Goal: Check status: Check status

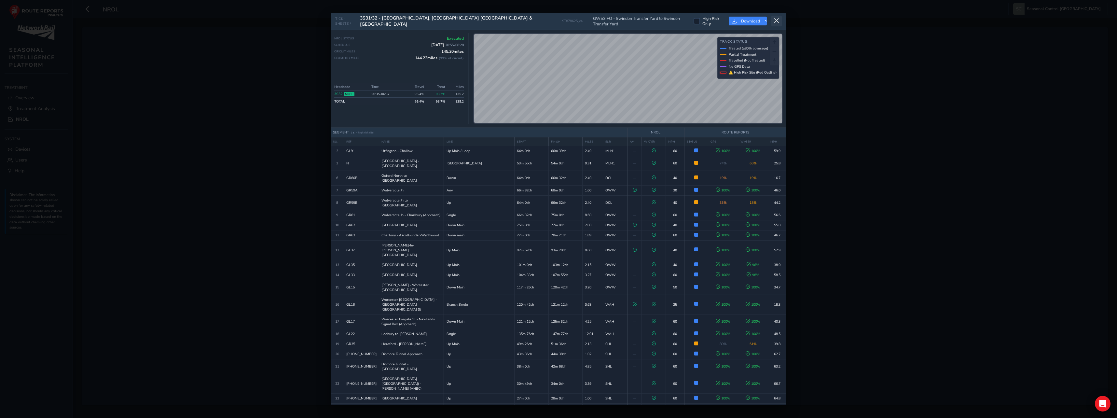
click at [780, 16] on button at bounding box center [777, 21] width 10 height 11
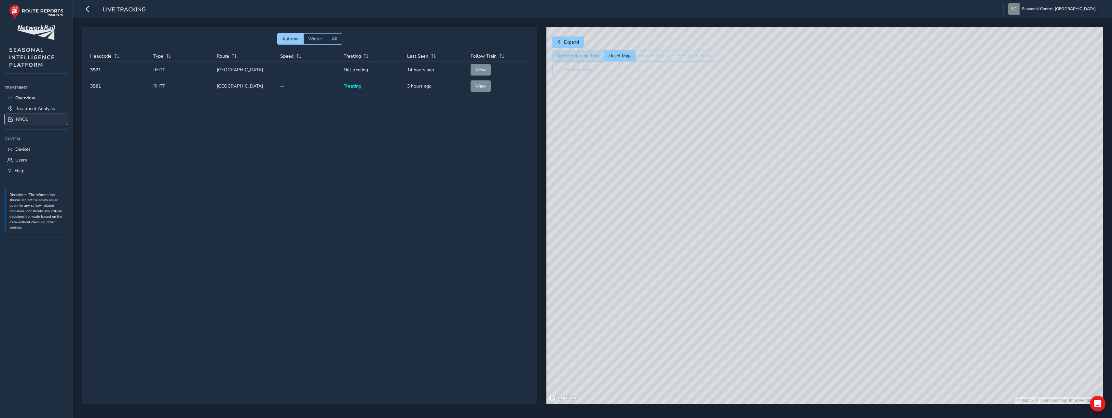
click at [20, 119] on span "NROL" at bounding box center [22, 119] width 12 height 6
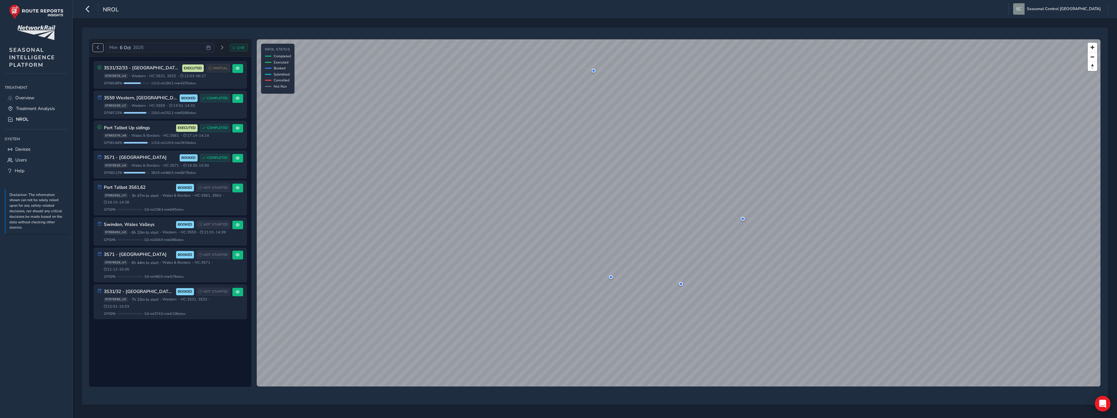
click at [98, 48] on span "Previous day" at bounding box center [98, 48] width 4 height 4
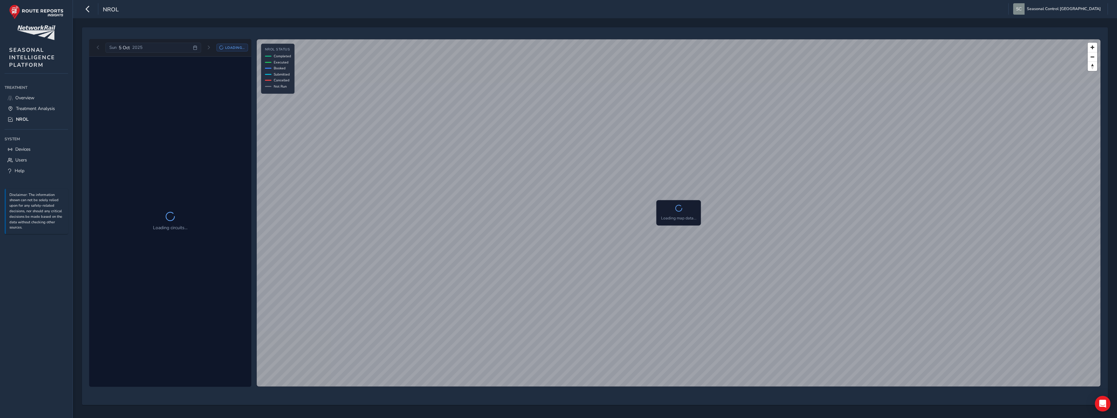
click at [99, 48] on div "[DATE] Loading..." at bounding box center [170, 48] width 155 height 10
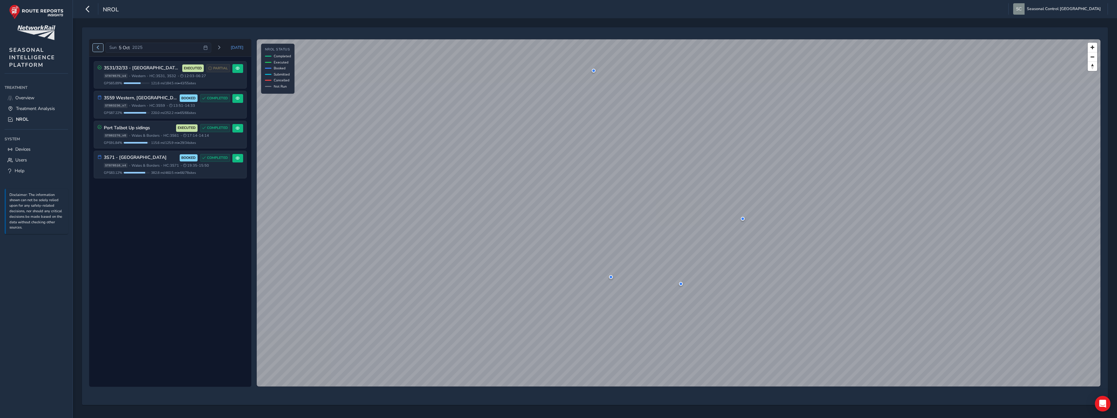
click at [99, 48] on span "Previous day" at bounding box center [98, 48] width 4 height 4
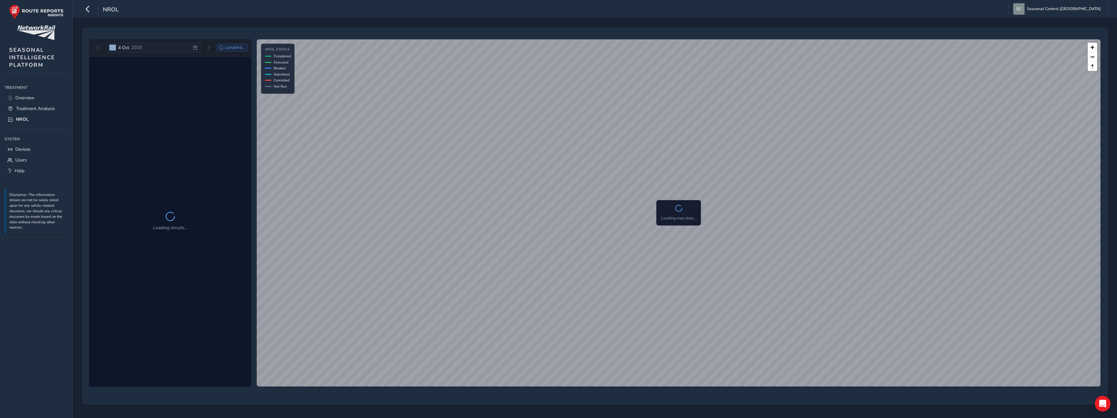
click at [99, 48] on div "[DATE] Loading..." at bounding box center [170, 48] width 155 height 10
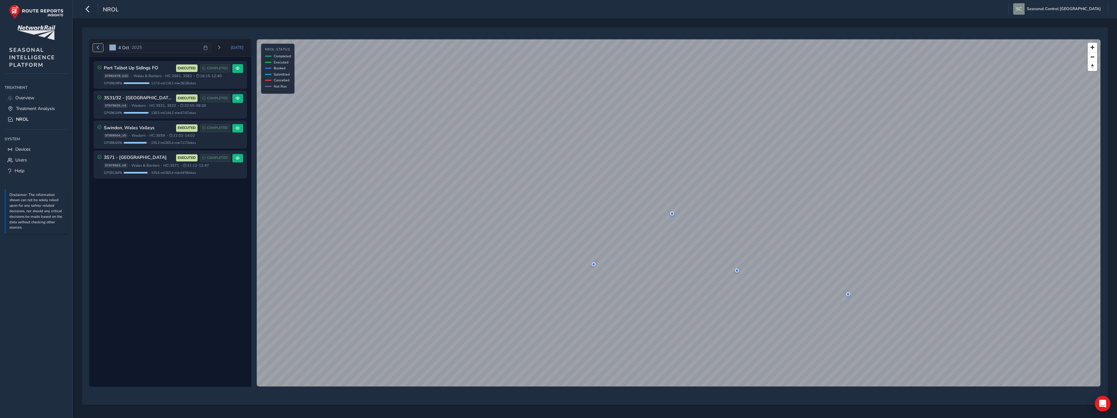
click at [97, 49] on span "Previous day" at bounding box center [98, 48] width 4 height 4
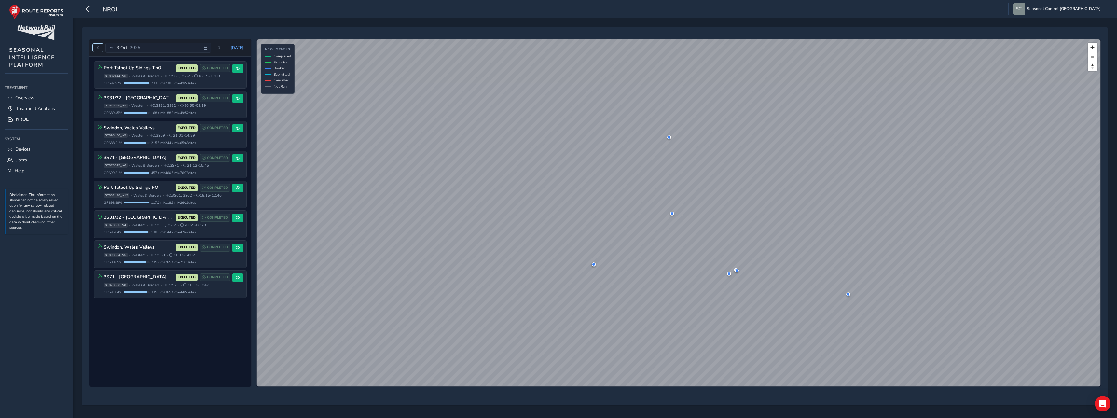
click at [97, 49] on span "Previous day" at bounding box center [98, 48] width 4 height 4
click at [46, 95] on link "Overview" at bounding box center [36, 97] width 63 height 11
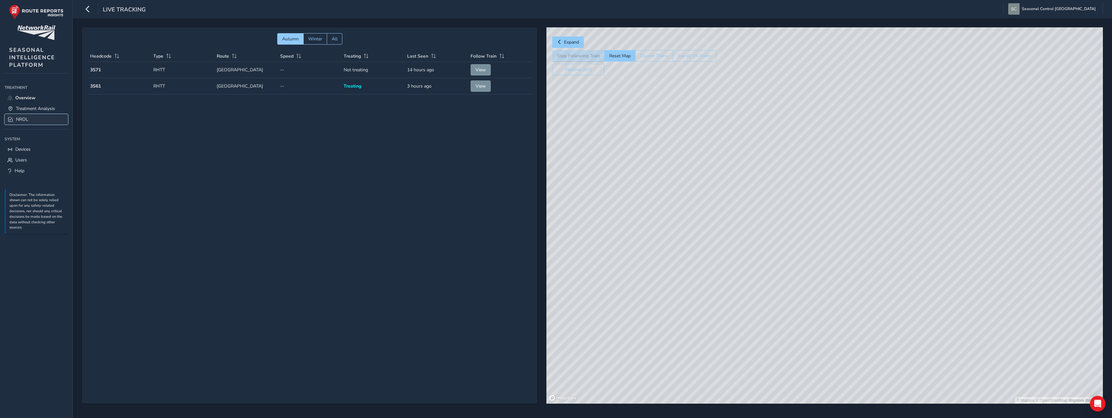
click at [44, 119] on link "NROL" at bounding box center [36, 119] width 63 height 11
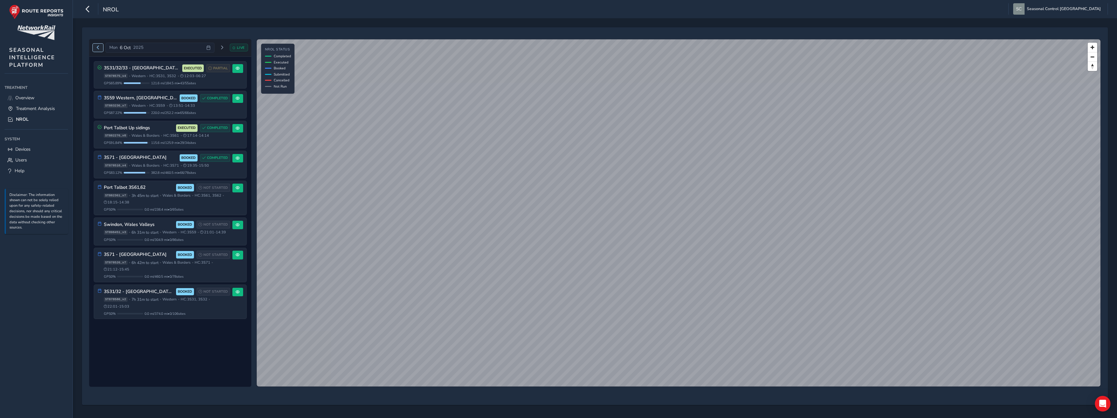
click at [97, 50] on button "Previous day" at bounding box center [98, 48] width 11 height 8
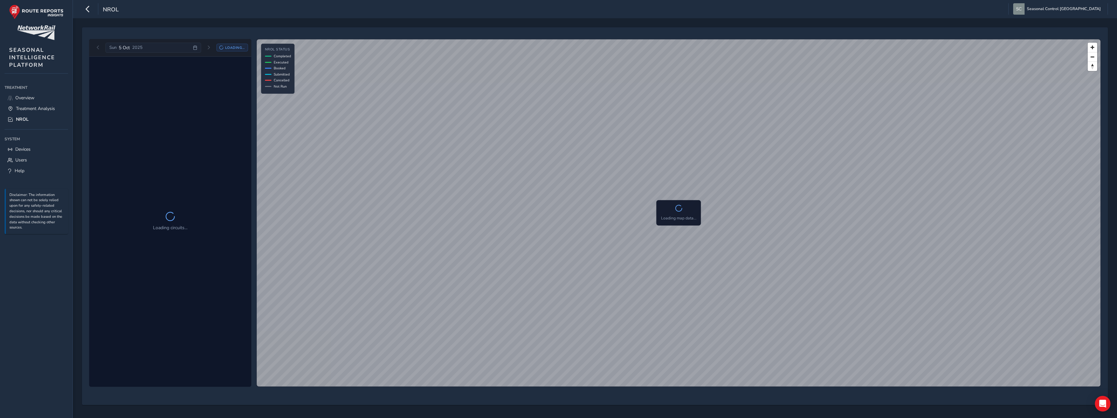
click at [98, 49] on div "[DATE] Loading..." at bounding box center [170, 48] width 155 height 10
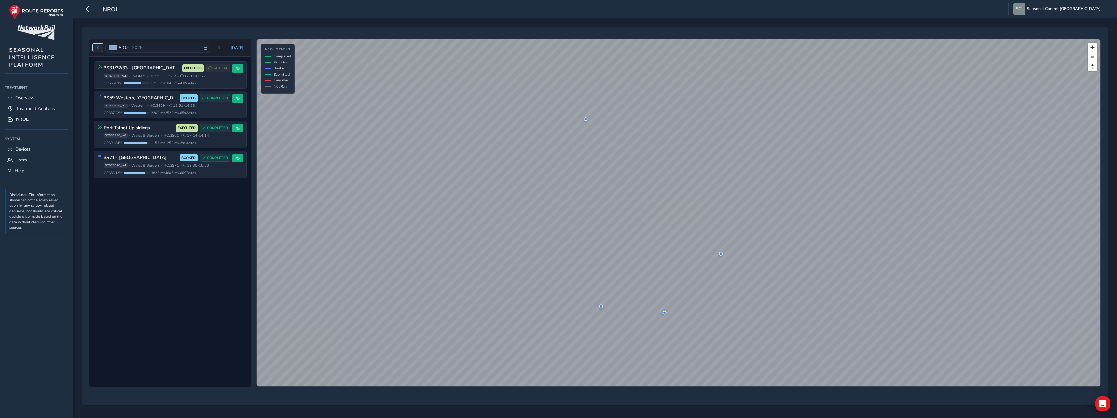
click at [98, 49] on span "Previous day" at bounding box center [98, 48] width 4 height 4
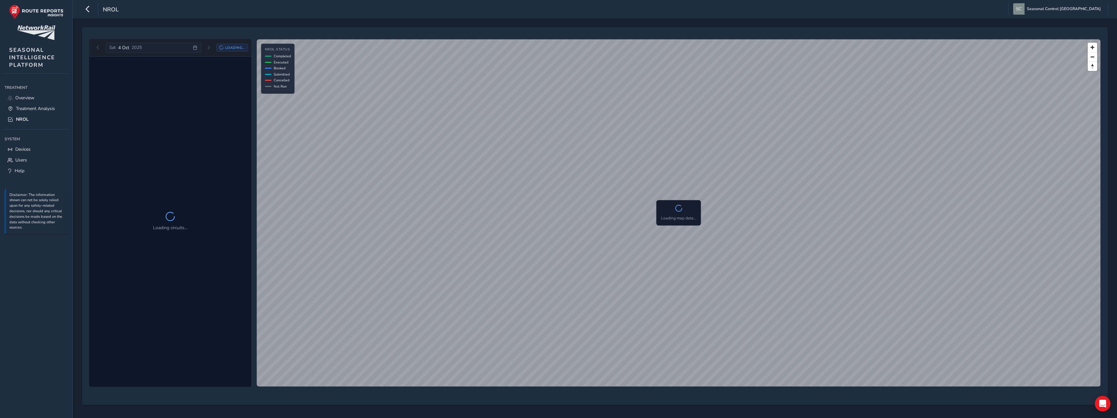
click at [98, 48] on div "[DATE] Loading..." at bounding box center [170, 48] width 155 height 10
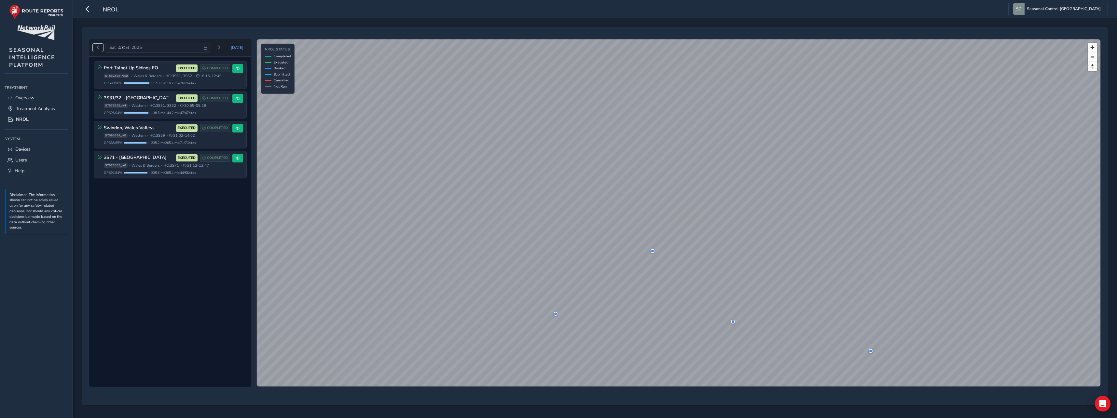
click at [98, 48] on span "Previous day" at bounding box center [98, 48] width 4 height 4
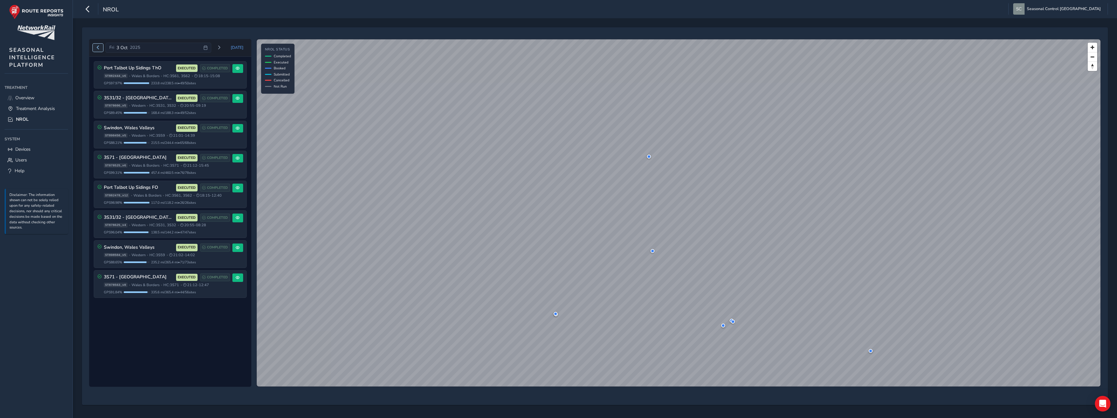
click at [97, 47] on span "Previous day" at bounding box center [98, 48] width 4 height 4
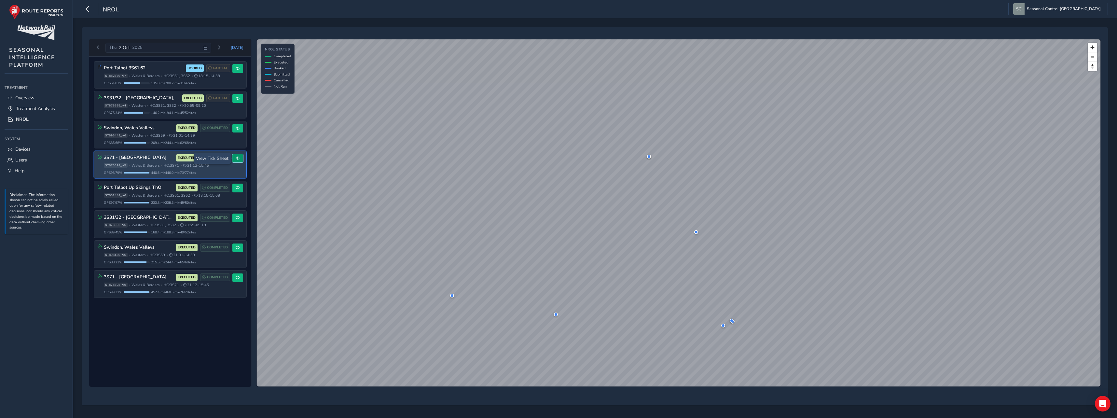
click at [235, 157] on button at bounding box center [237, 158] width 11 height 9
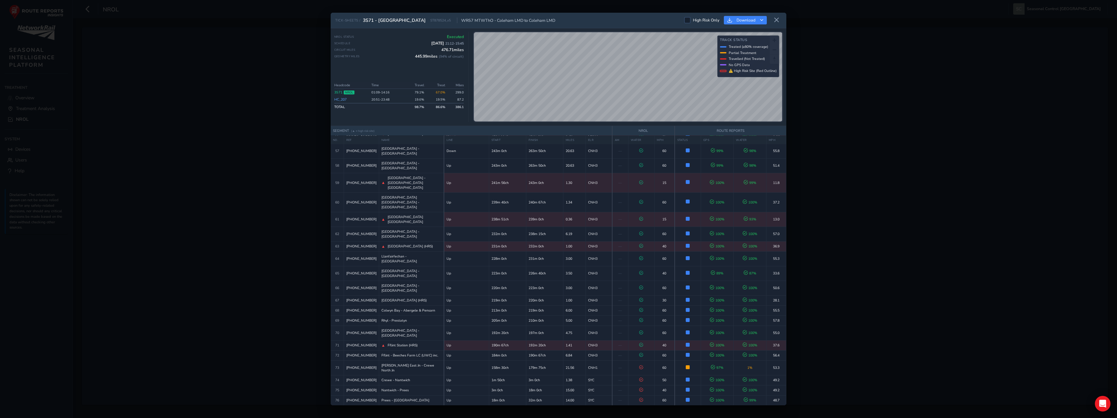
scroll to position [867, 0]
click at [778, 23] on icon at bounding box center [777, 20] width 6 height 6
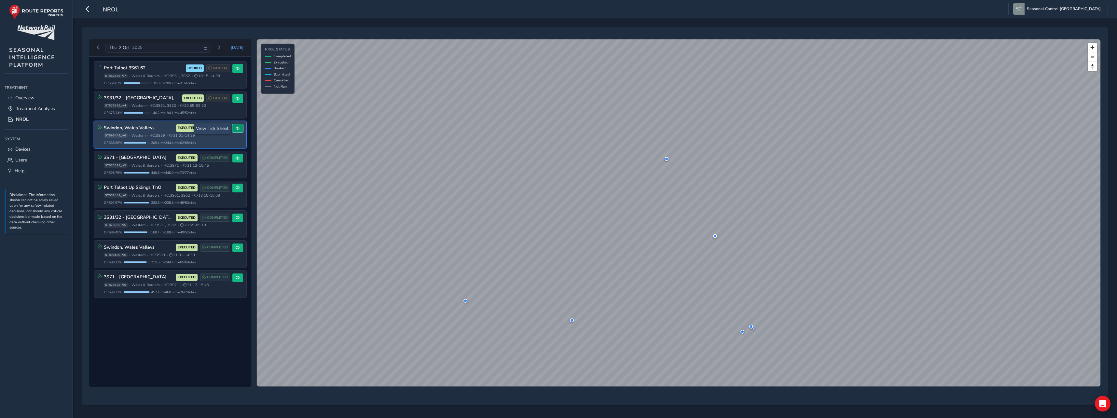
click at [237, 128] on span at bounding box center [238, 128] width 4 height 4
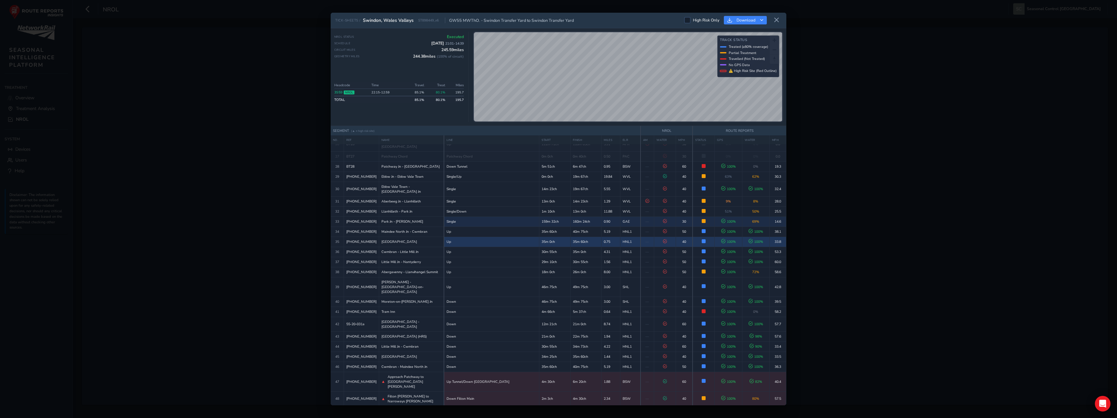
scroll to position [259, 0]
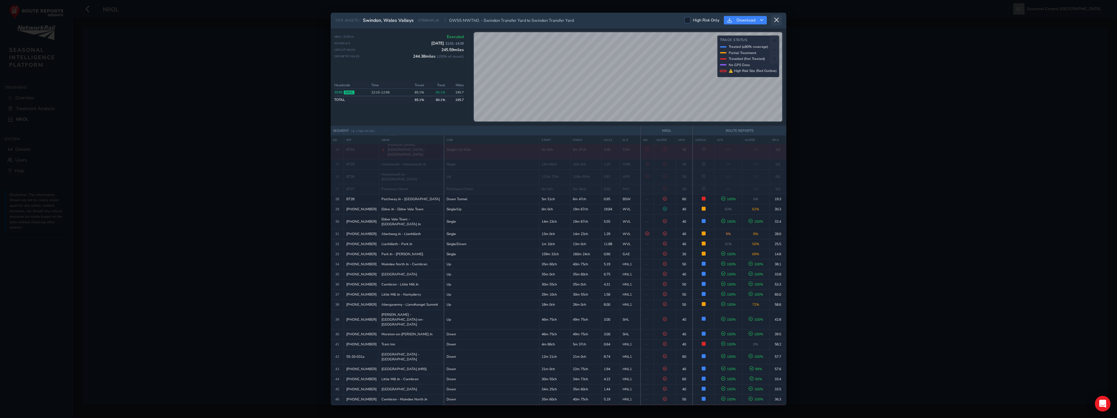
click at [778, 17] on icon at bounding box center [777, 20] width 6 height 6
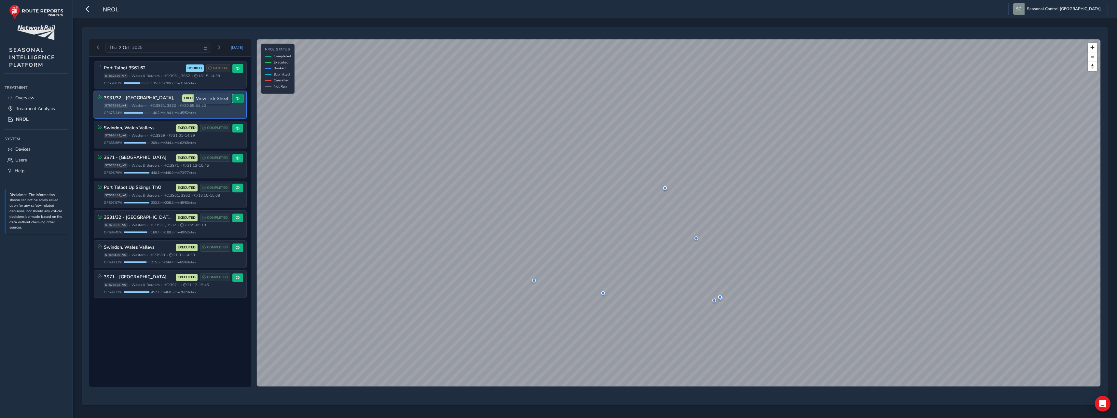
click at [236, 101] on button at bounding box center [237, 98] width 11 height 9
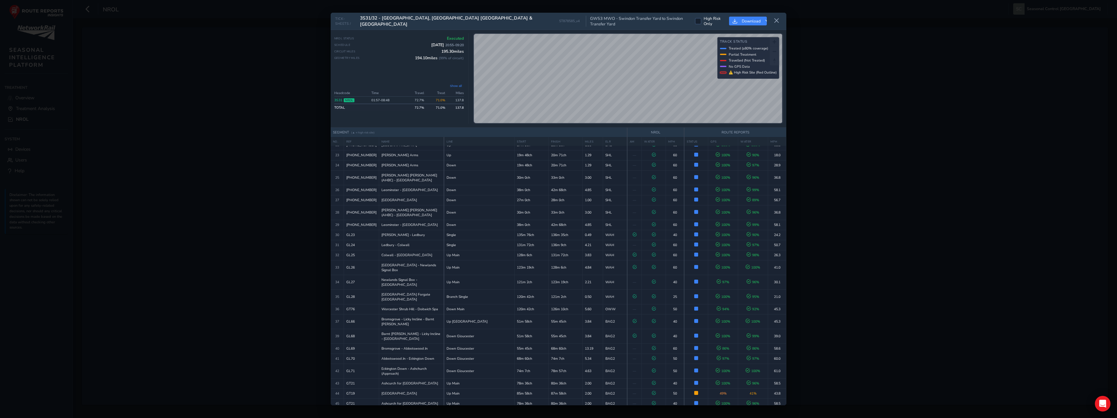
scroll to position [249, 0]
